Goal: Task Accomplishment & Management: Use online tool/utility

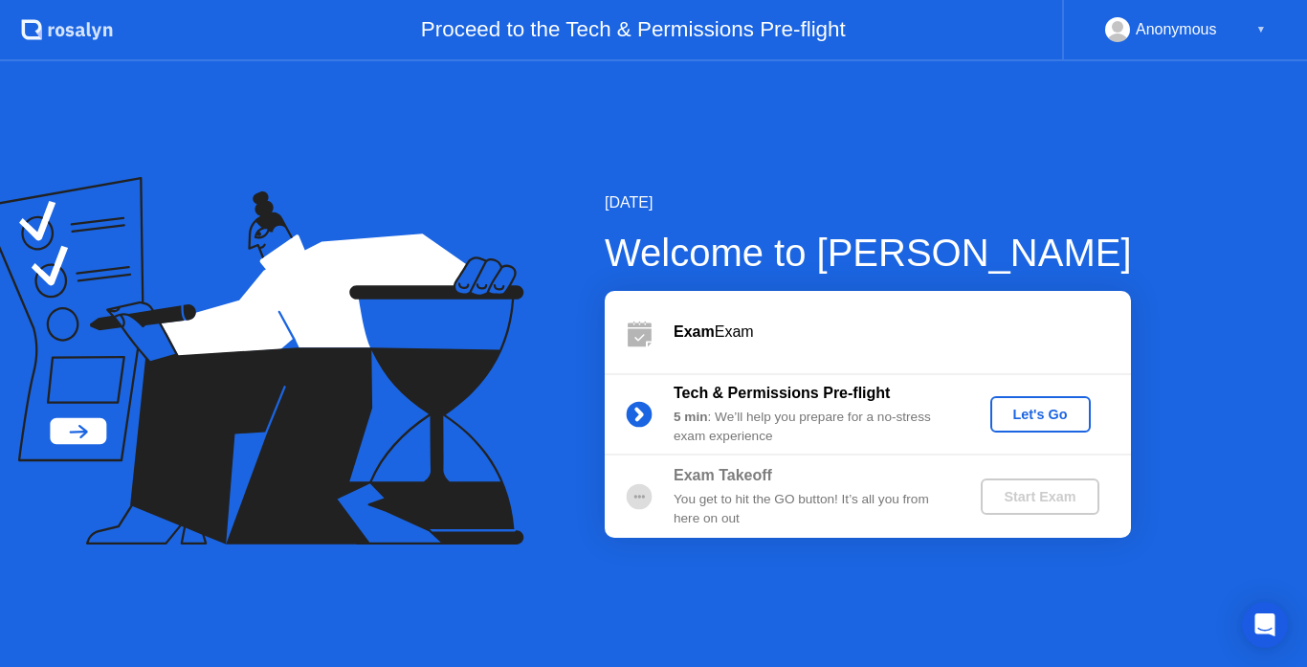
click at [1016, 420] on div "Let's Go" at bounding box center [1040, 414] width 85 height 15
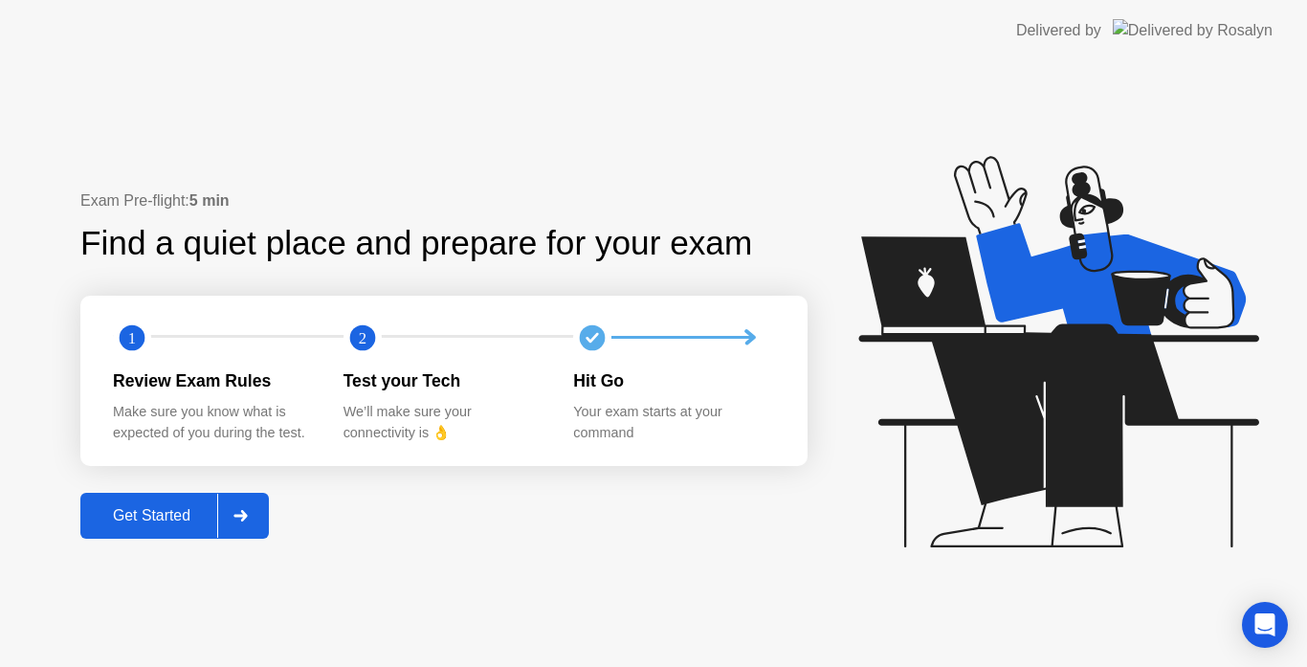
click at [263, 514] on div at bounding box center [240, 516] width 46 height 44
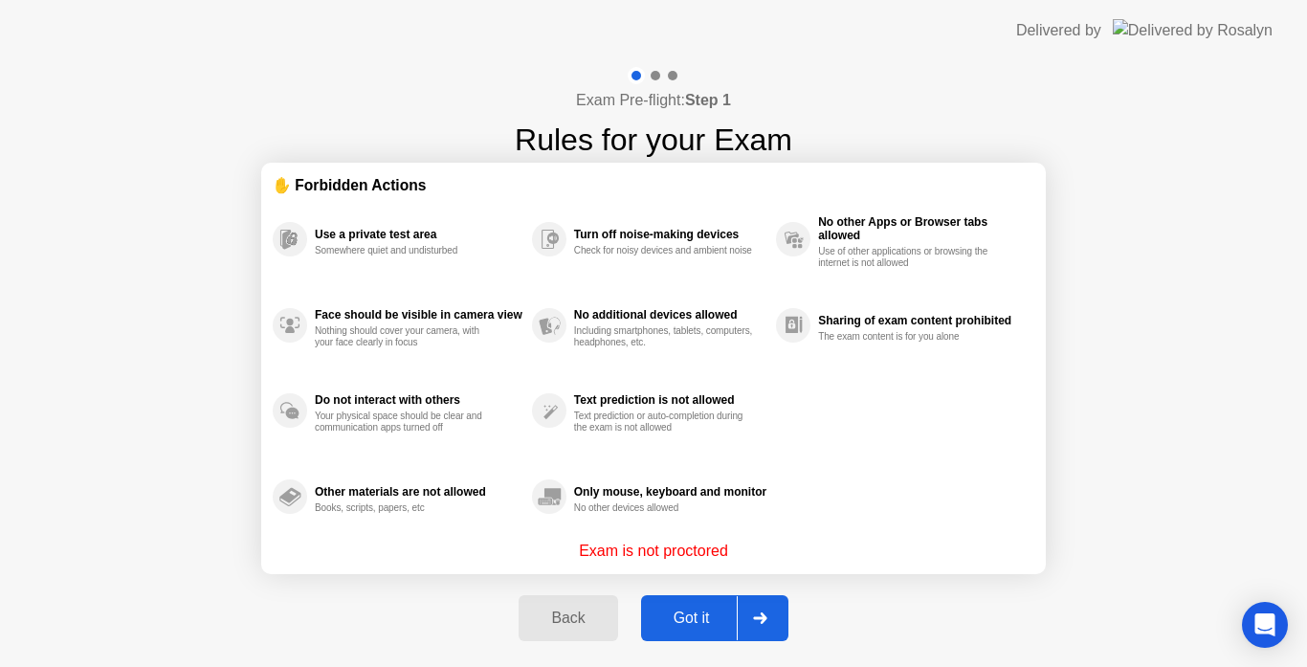
click at [767, 619] on div at bounding box center [760, 618] width 46 height 44
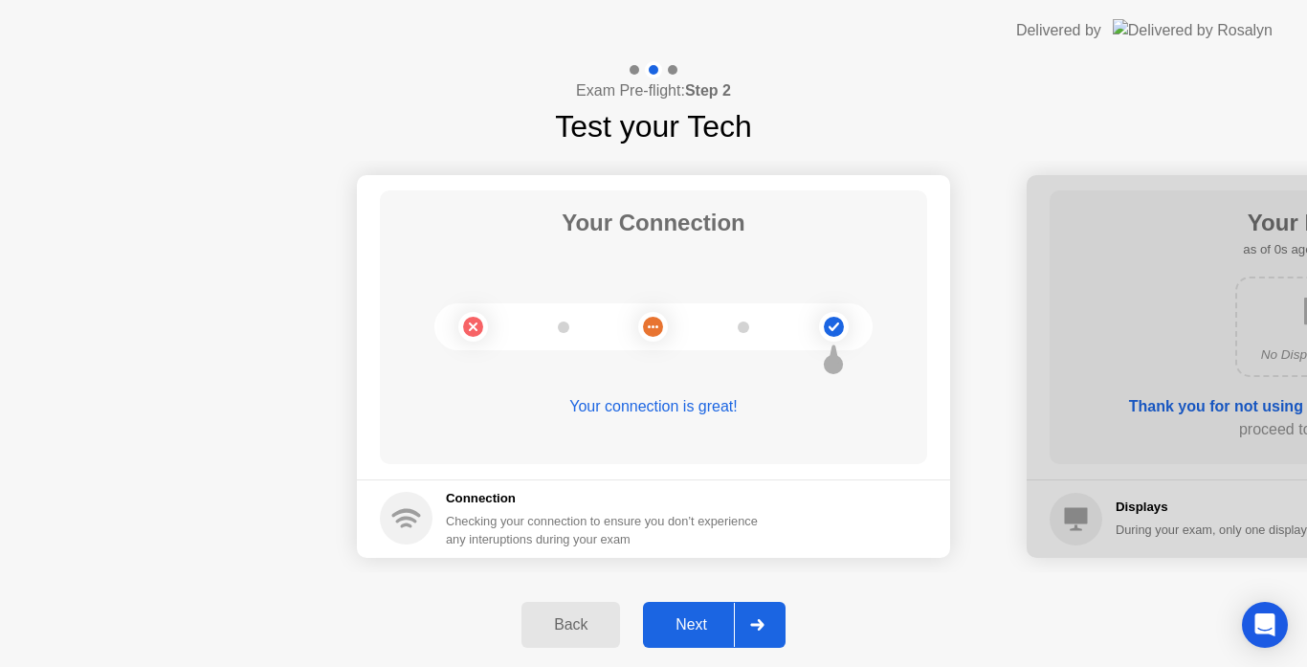
click at [761, 610] on div at bounding box center [757, 625] width 46 height 44
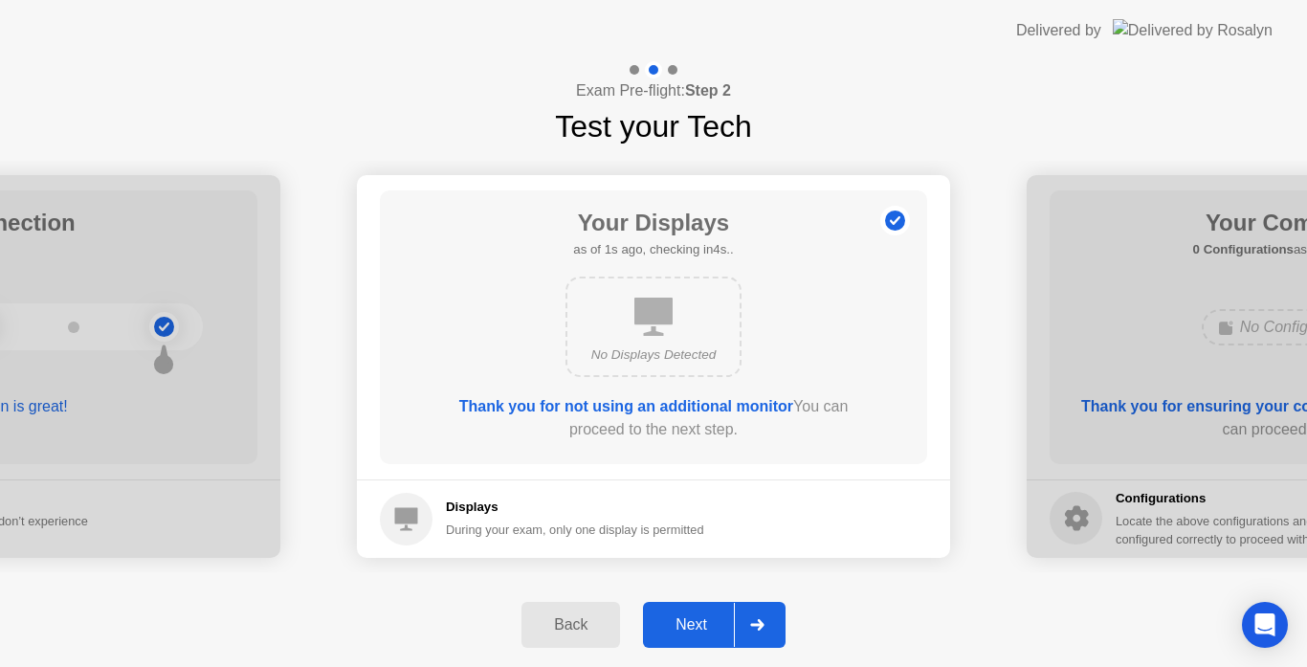
click at [761, 615] on div at bounding box center [757, 625] width 46 height 44
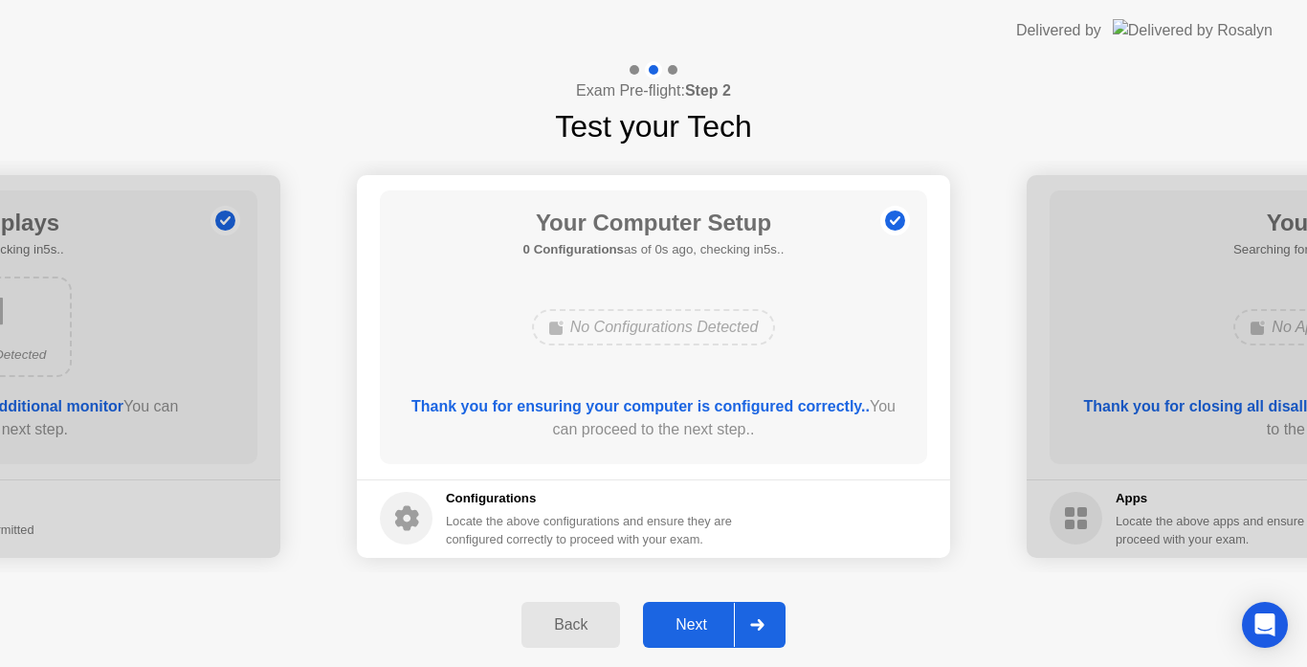
click at [761, 615] on div at bounding box center [757, 625] width 46 height 44
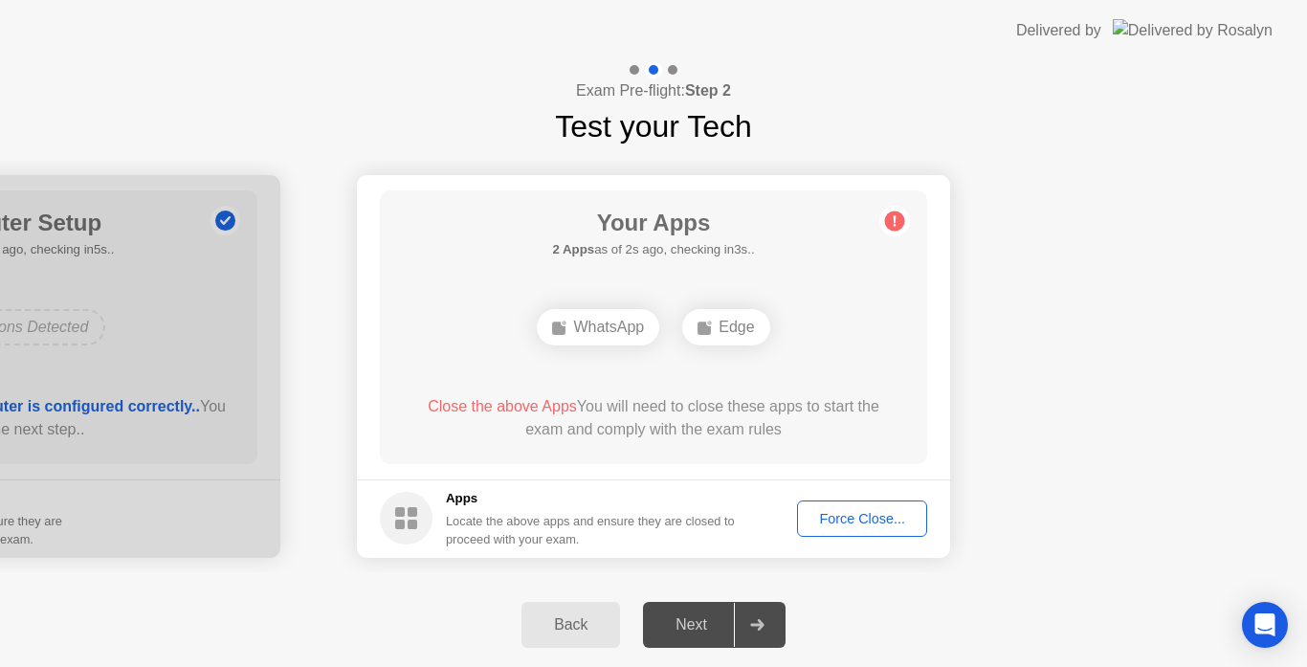
click at [863, 514] on div "Force Close..." at bounding box center [862, 518] width 117 height 15
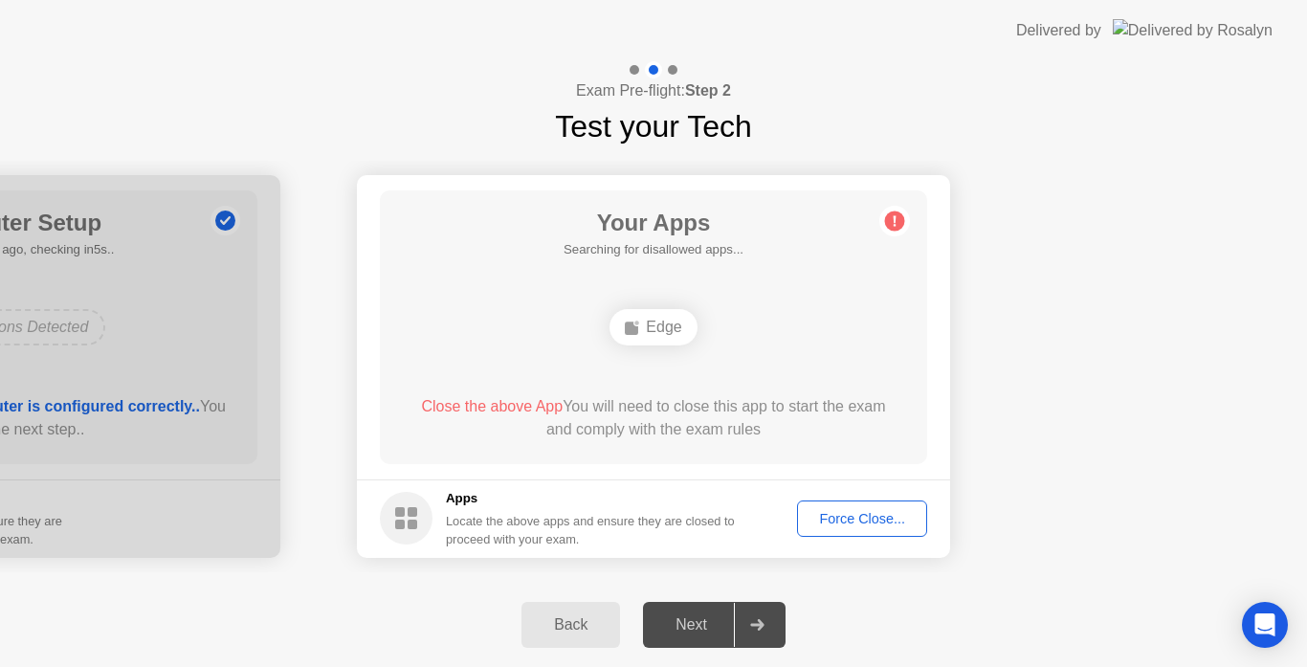
click at [862, 531] on button "Force Close..." at bounding box center [862, 518] width 130 height 36
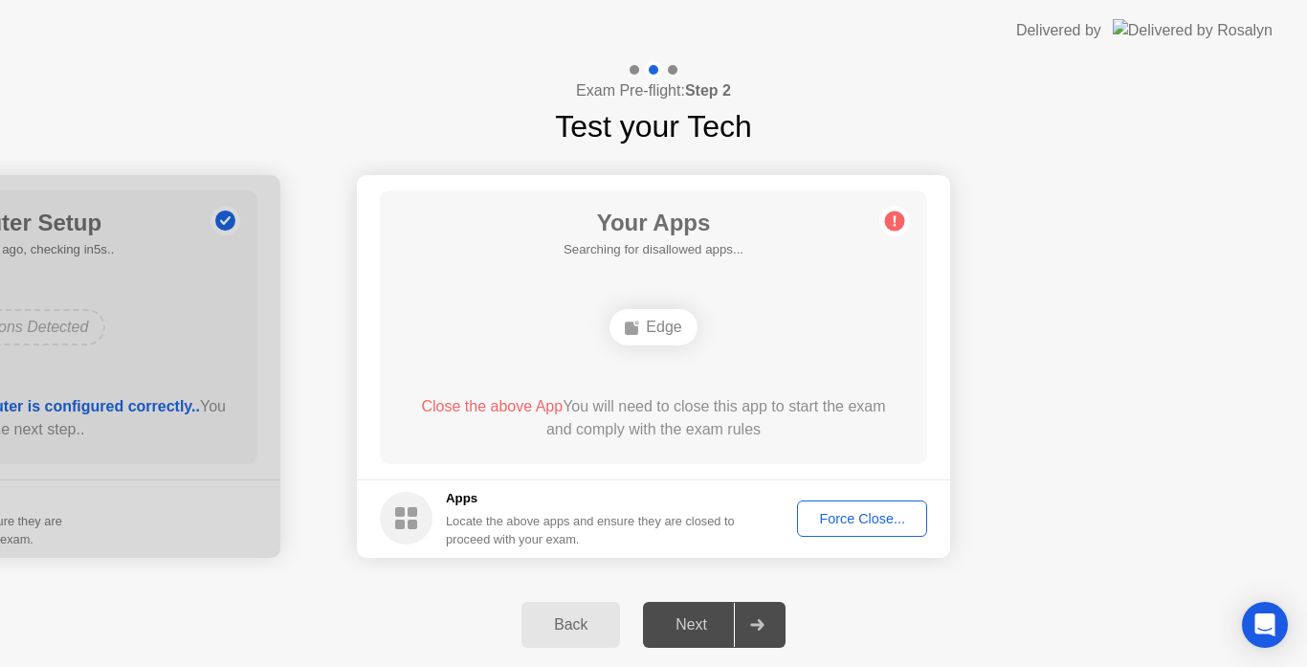
click at [876, 511] on div "Force Close..." at bounding box center [862, 518] width 117 height 15
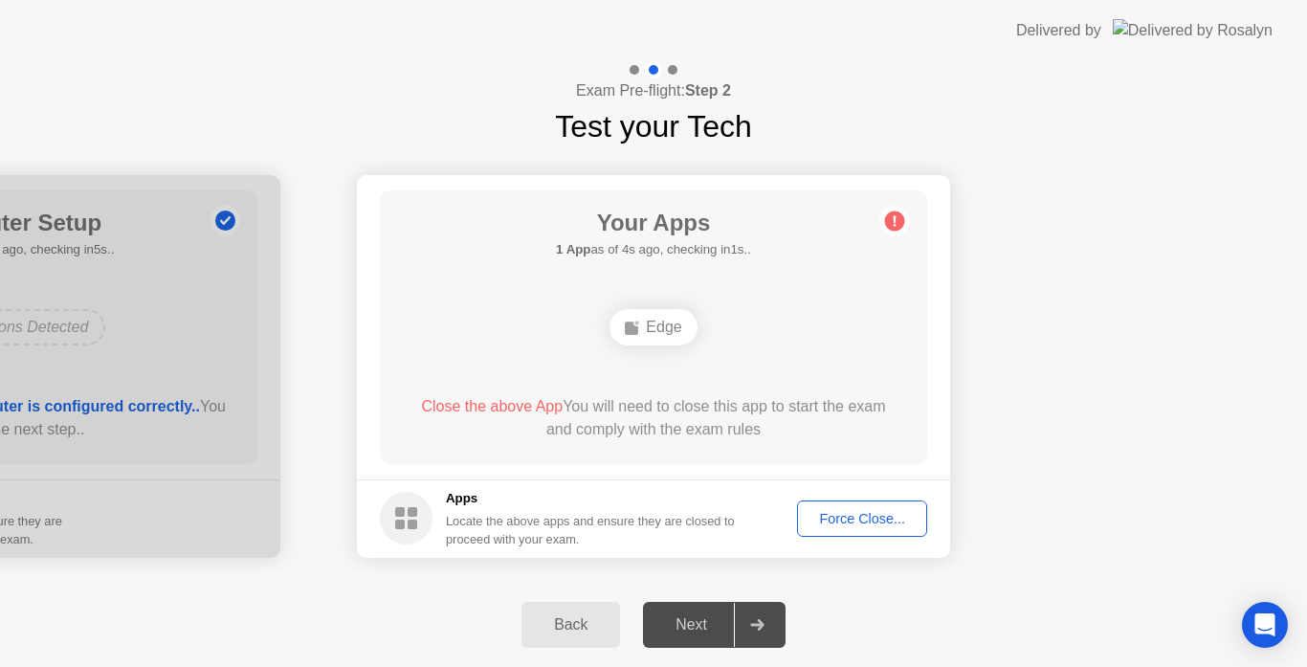
click at [859, 498] on footer "Apps Locate the above apps and ensure they are closed to proceed with your exam…" at bounding box center [653, 518] width 593 height 78
click at [859, 504] on button "Force Close..." at bounding box center [862, 518] width 130 height 36
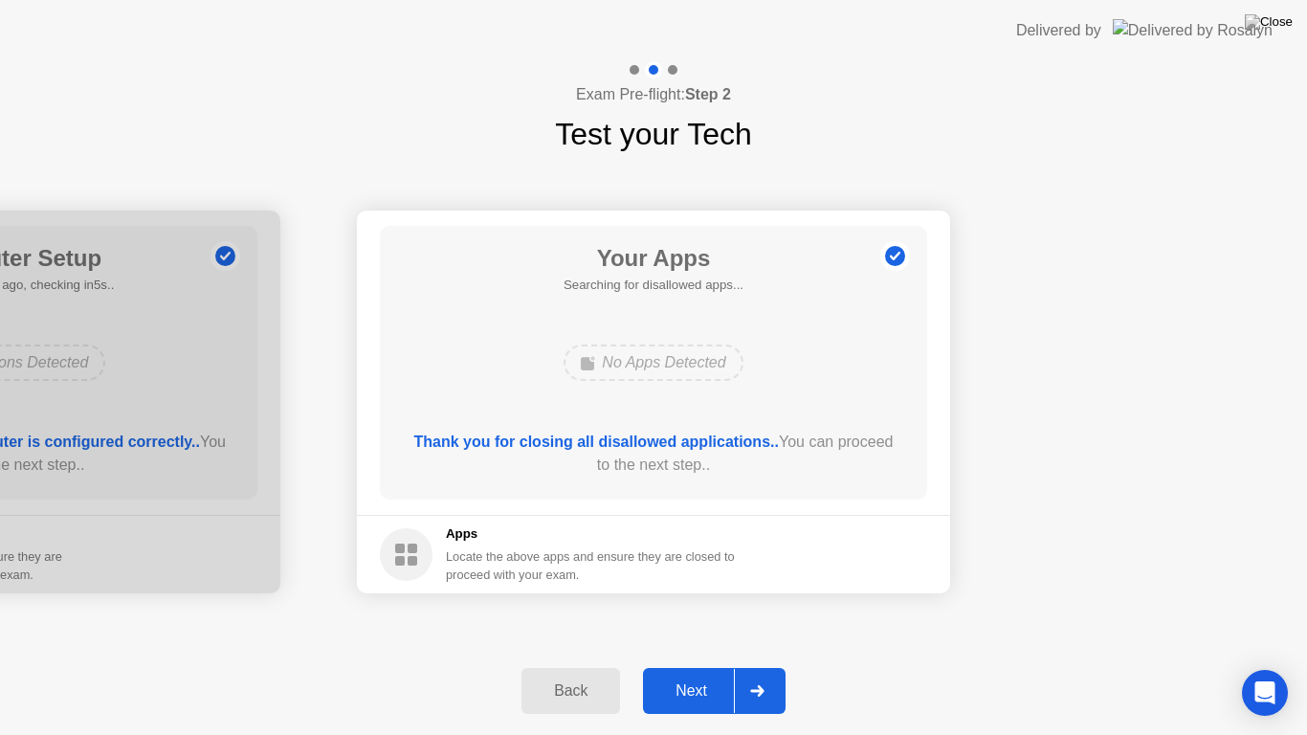
click at [700, 666] on div "Next" at bounding box center [691, 690] width 85 height 17
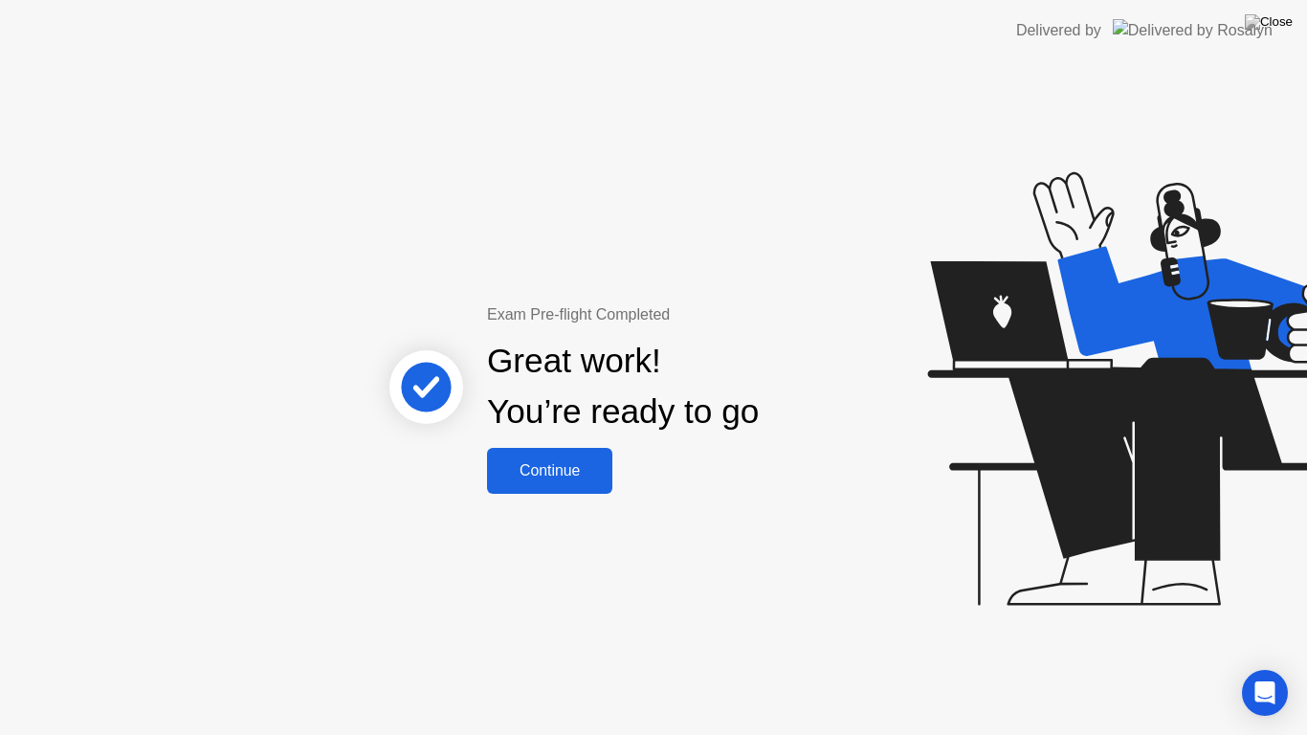
click at [551, 486] on button "Continue" at bounding box center [549, 471] width 125 height 46
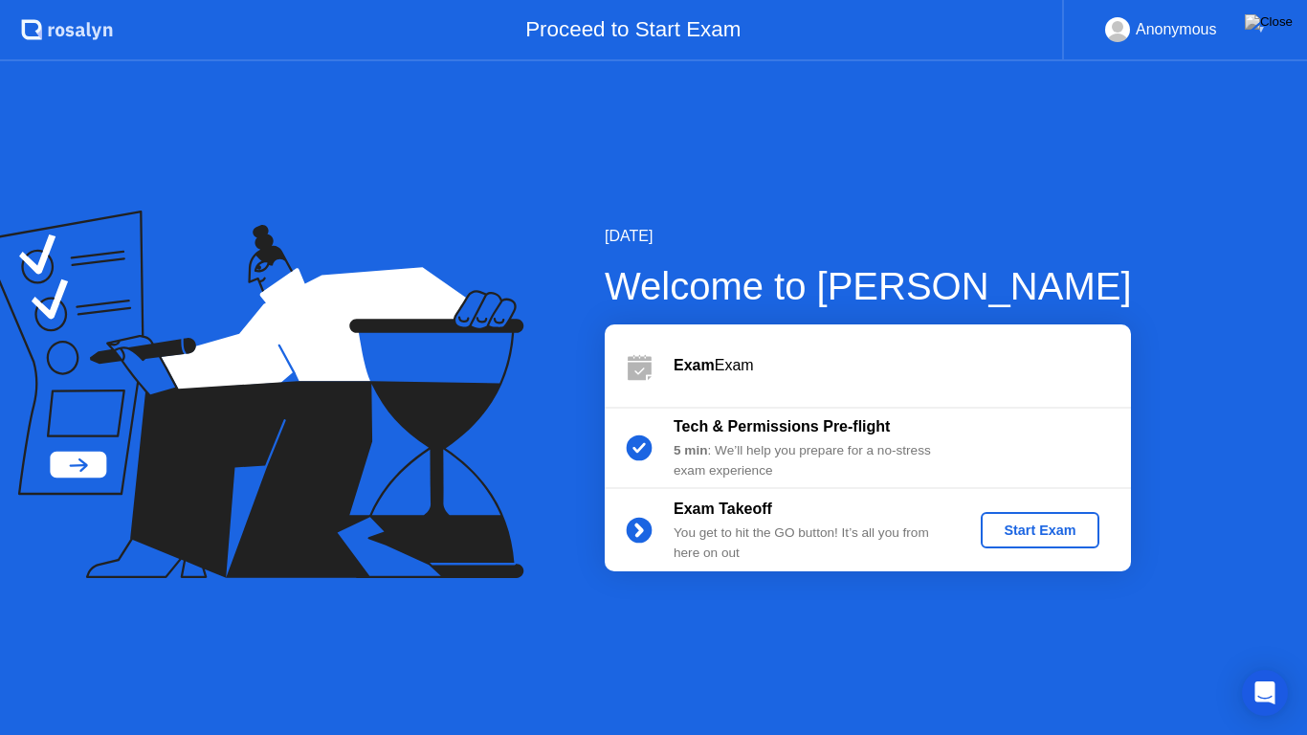
click at [1011, 528] on div "Start Exam" at bounding box center [1039, 529] width 102 height 15
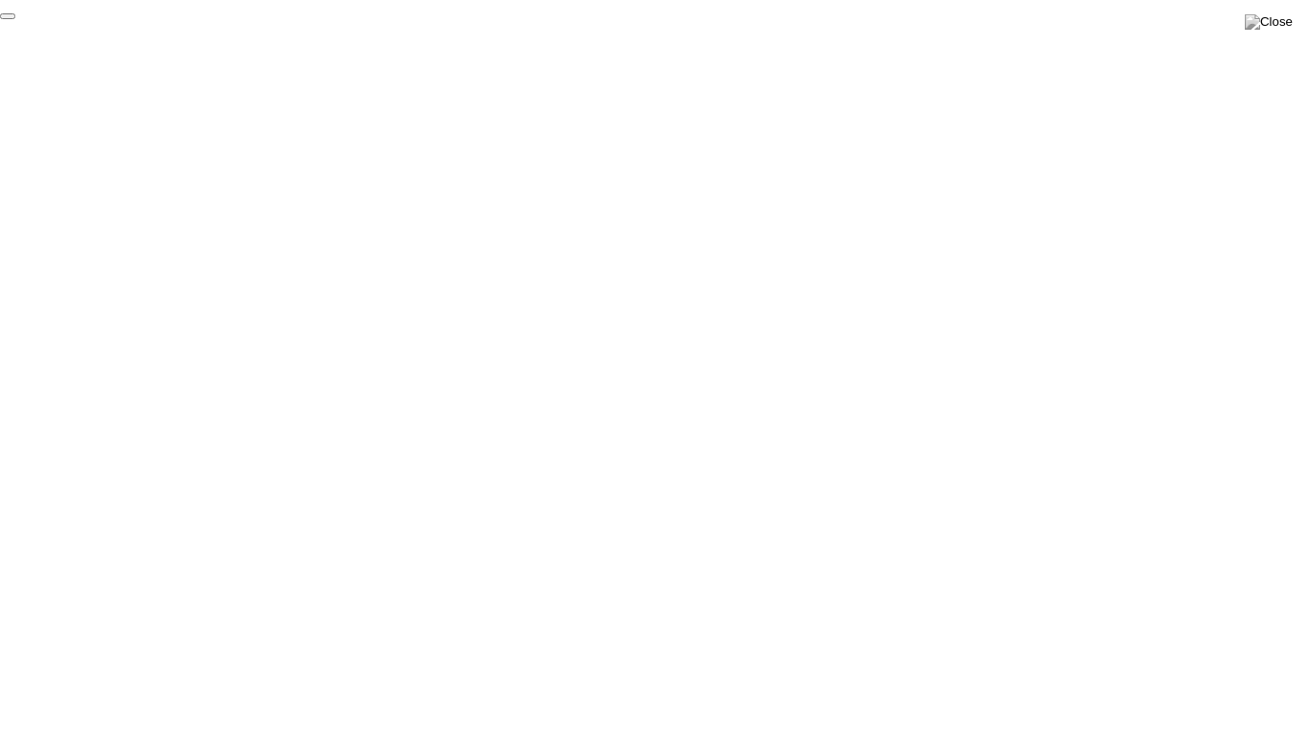
click div "End Proctoring Session"
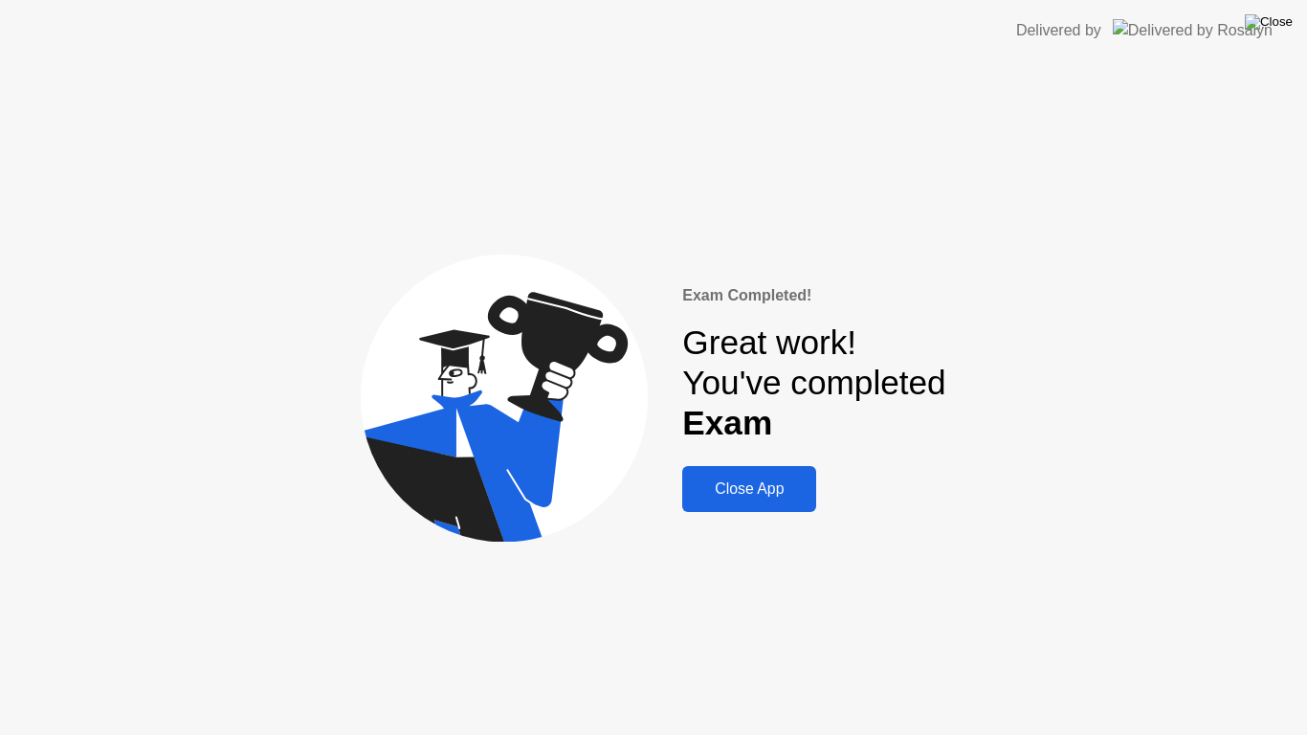
click at [1289, 22] on img at bounding box center [1269, 21] width 48 height 15
click at [713, 482] on div "Close App" at bounding box center [749, 488] width 122 height 17
